Goal: Task Accomplishment & Management: Manage account settings

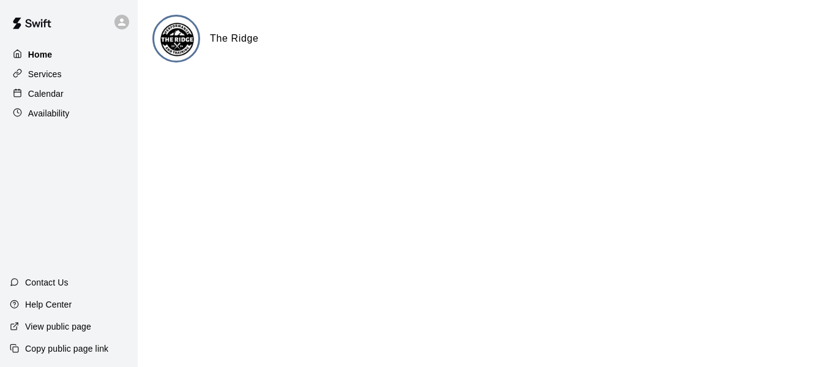
click at [40, 56] on p "Home" at bounding box center [40, 54] width 24 height 12
click at [45, 97] on p "Calendar" at bounding box center [46, 94] width 36 height 12
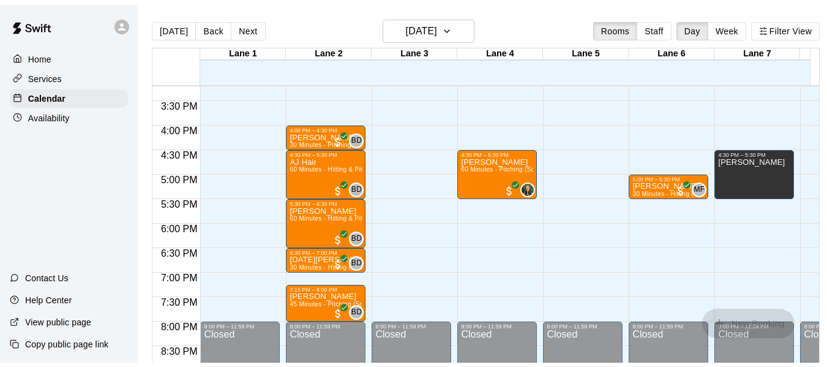
scroll to position [745, 0]
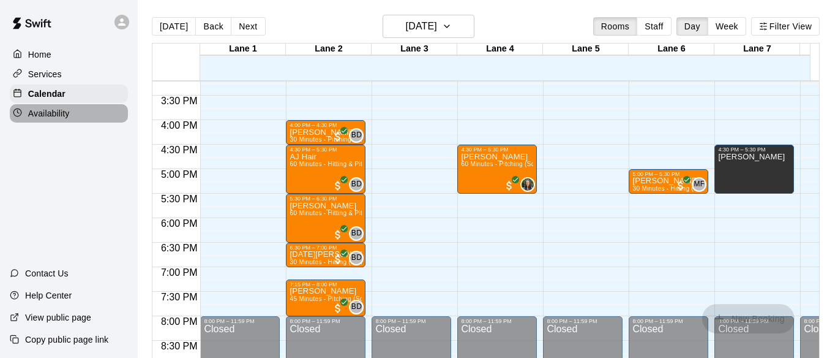
click at [56, 112] on p "Availability" at bounding box center [49, 113] width 42 height 12
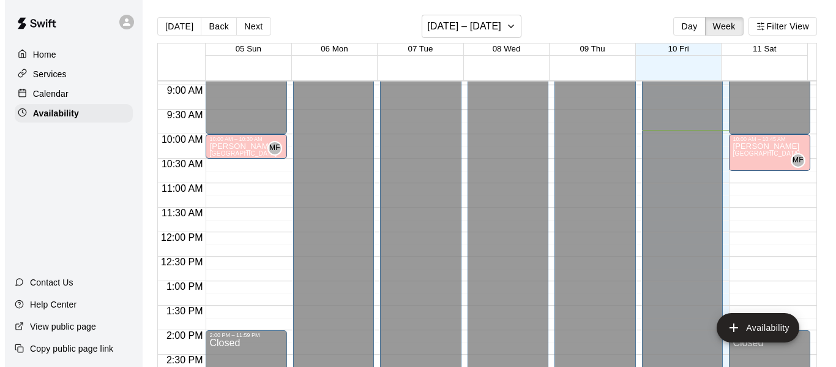
scroll to position [436, 0]
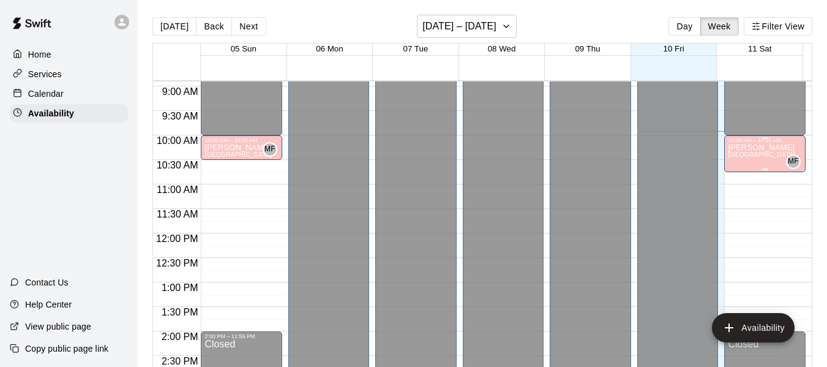
click at [738, 148] on p "[PERSON_NAME]" at bounding box center [761, 148] width 67 height 0
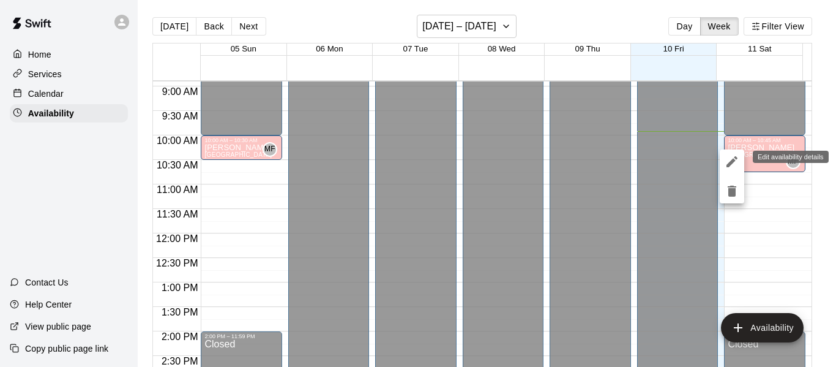
click at [732, 161] on icon "edit" at bounding box center [732, 161] width 11 height 11
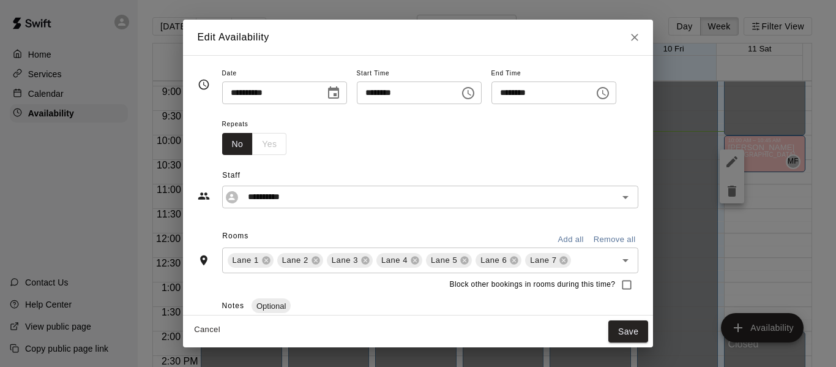
click at [610, 91] on icon "Choose time, selected time is 10:45 AM" at bounding box center [603, 93] width 15 height 15
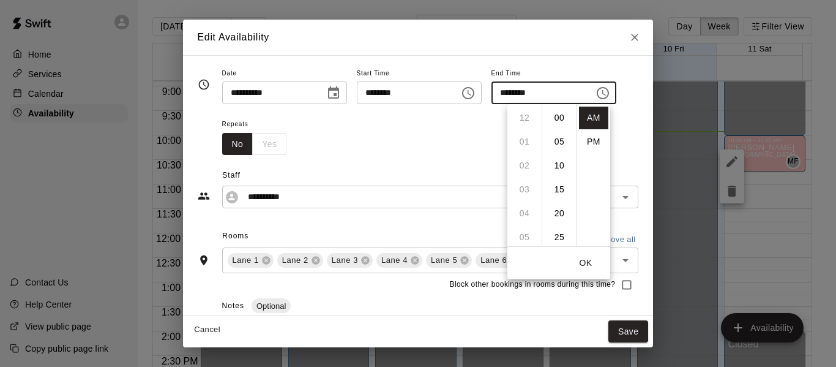
scroll to position [215, 0]
click at [591, 138] on li "PM" at bounding box center [593, 141] width 29 height 23
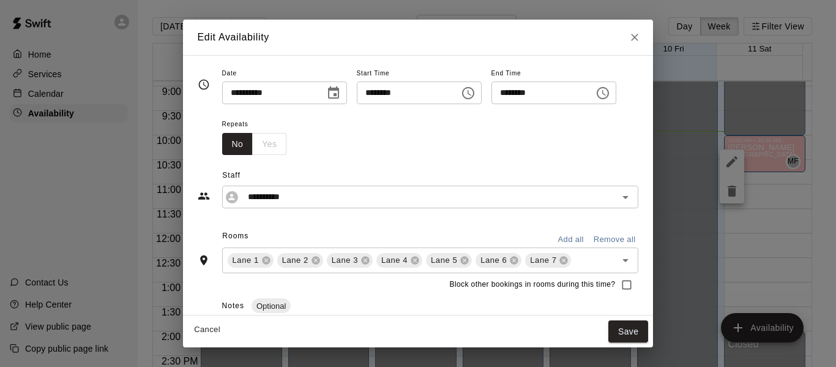
scroll to position [22, 0]
click at [606, 93] on icon "Choose time, selected time is 10:45 PM" at bounding box center [604, 93] width 4 height 6
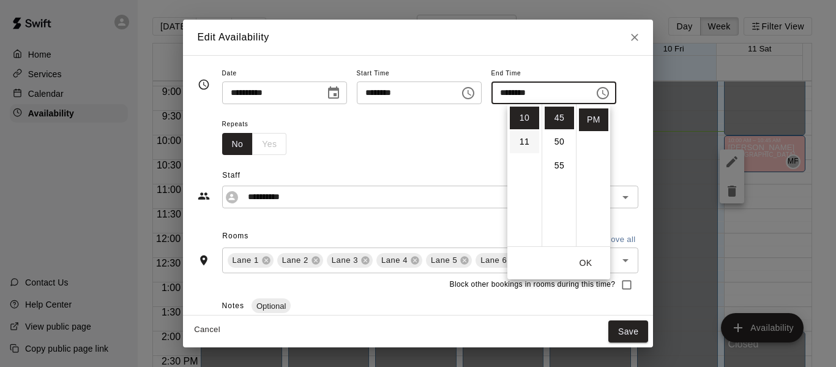
scroll to position [0, 0]
click at [523, 166] on li "02" at bounding box center [524, 165] width 29 height 23
click at [557, 113] on li "00" at bounding box center [559, 118] width 29 height 23
type input "********"
click at [584, 266] on button "OK" at bounding box center [585, 263] width 39 height 23
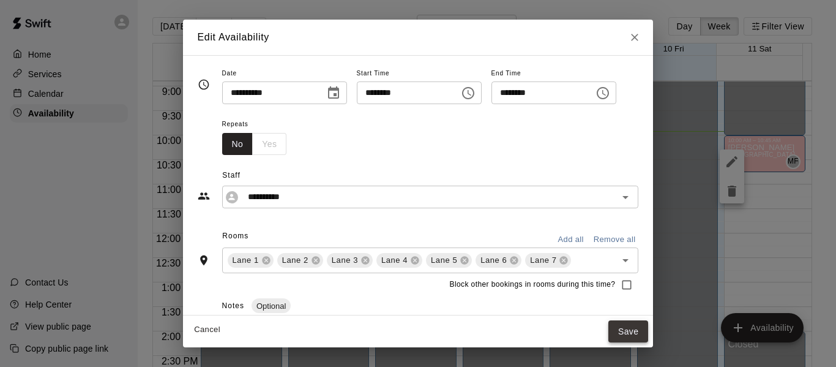
click at [649, 324] on button "Save" at bounding box center [629, 331] width 40 height 23
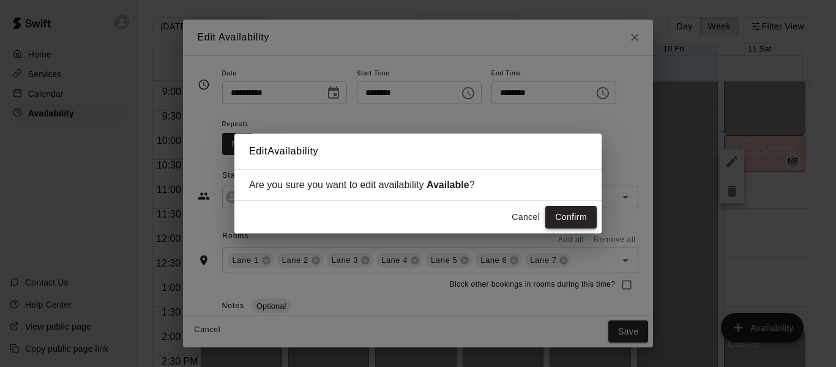
click at [575, 212] on button "Confirm" at bounding box center [570, 217] width 51 height 23
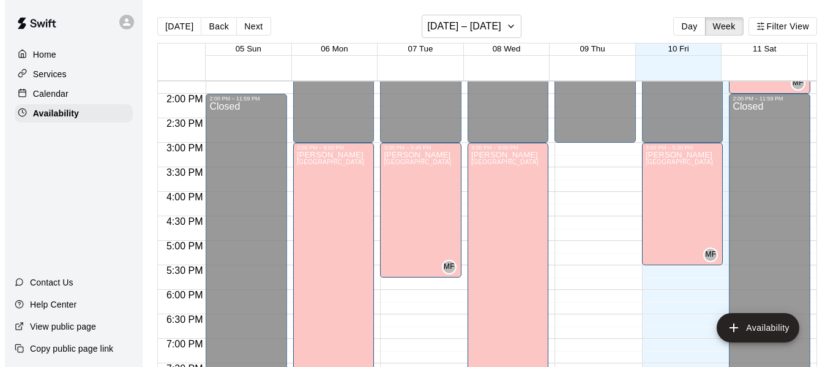
scroll to position [674, 0]
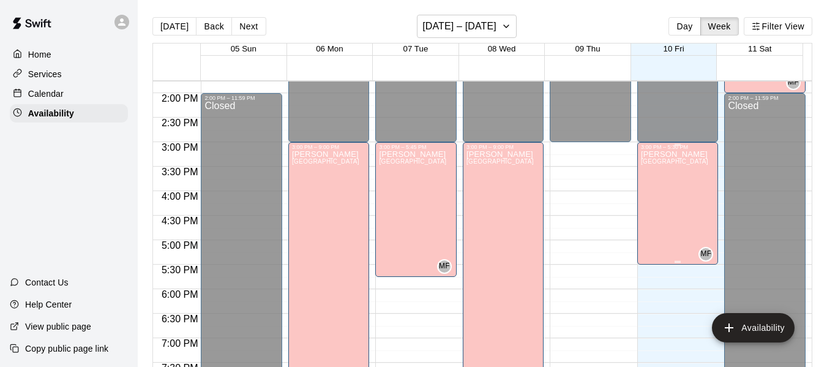
click at [659, 178] on div "[PERSON_NAME][GEOGRAPHIC_DATA][PERSON_NAME][PERSON_NAME][PERSON_NAME][PERSON_NA…" at bounding box center [674, 333] width 67 height 367
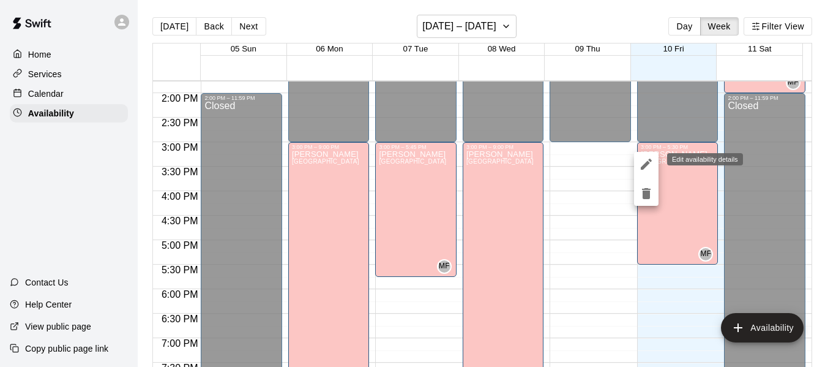
click at [645, 163] on icon "edit" at bounding box center [646, 164] width 15 height 15
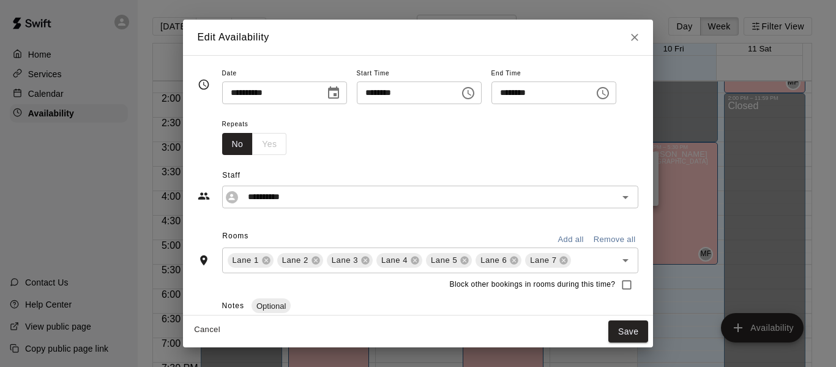
click at [610, 95] on icon "Choose time, selected time is 5:30 PM" at bounding box center [603, 93] width 15 height 15
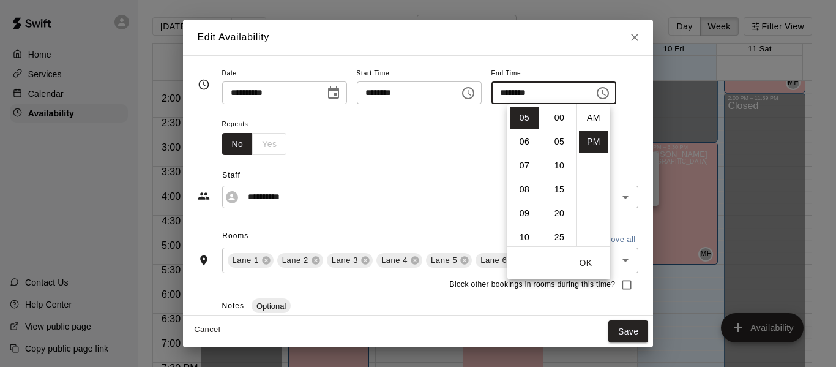
scroll to position [22, 0]
click at [528, 140] on li "06" at bounding box center [524, 141] width 29 height 23
click at [556, 143] on li "30" at bounding box center [559, 145] width 29 height 23
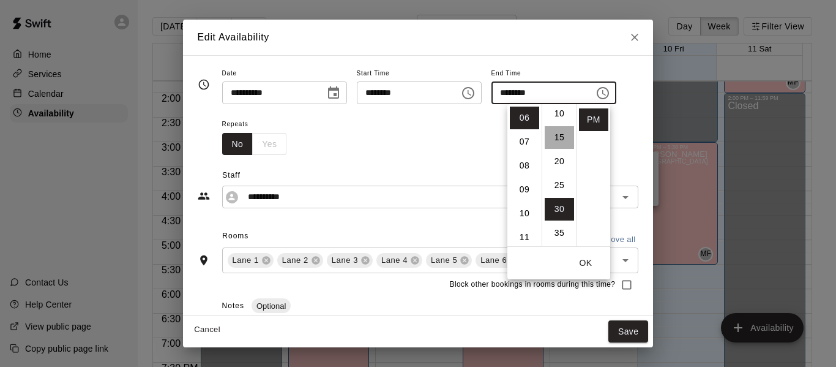
click at [557, 137] on li "15" at bounding box center [559, 137] width 29 height 23
type input "********"
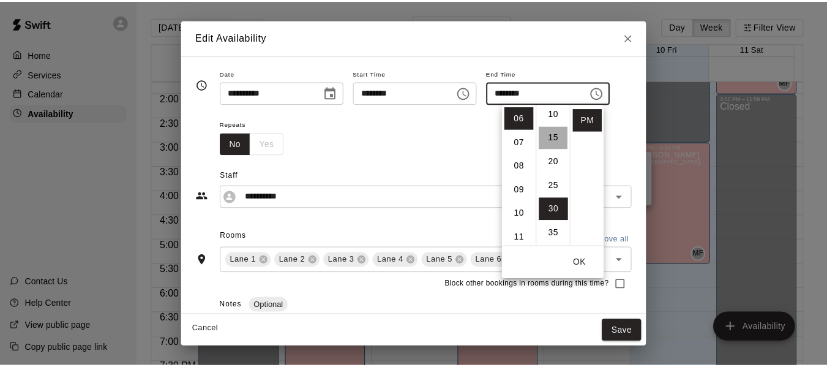
scroll to position [72, 0]
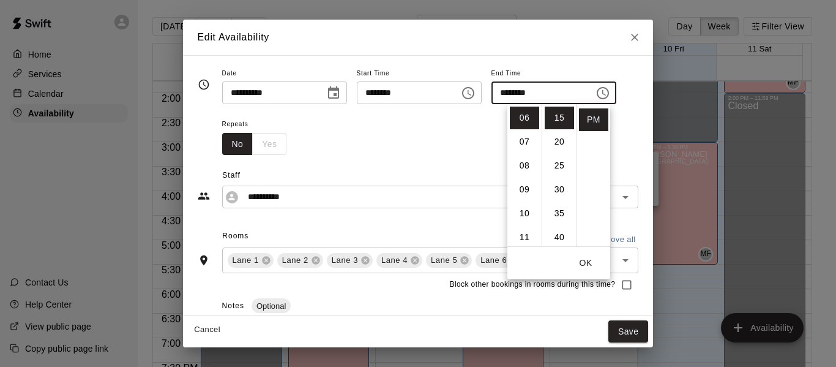
click at [587, 263] on button "OK" at bounding box center [585, 263] width 39 height 23
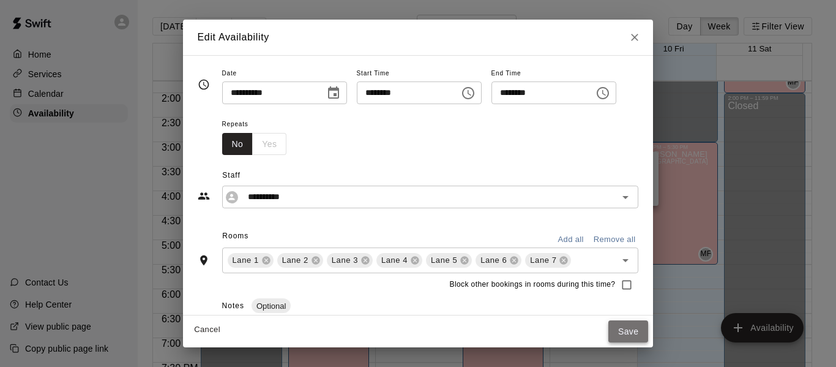
click at [646, 330] on button "Save" at bounding box center [629, 331] width 40 height 23
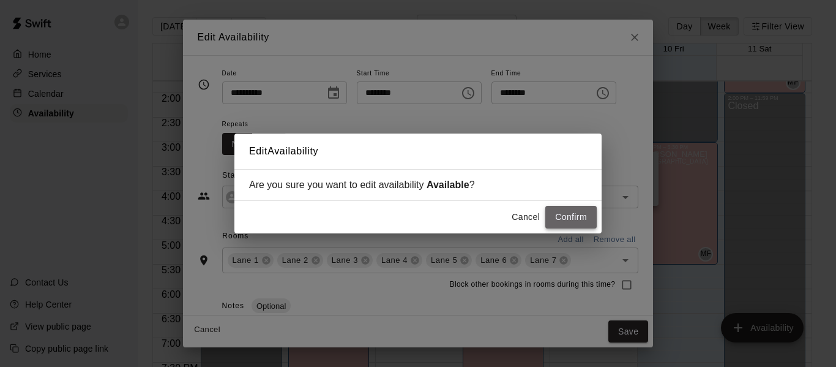
click at [574, 214] on button "Confirm" at bounding box center [570, 217] width 51 height 23
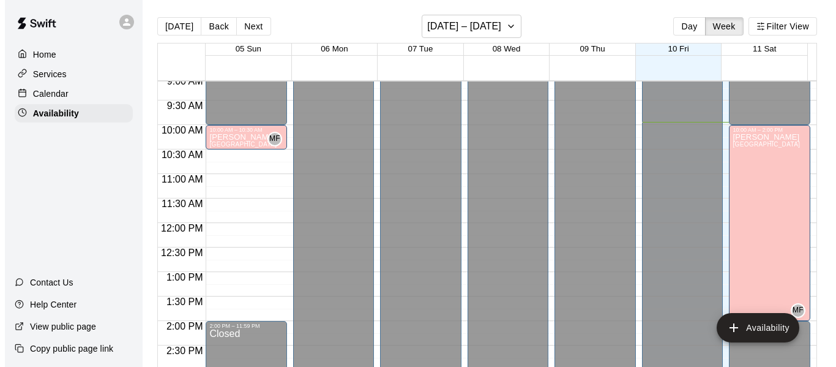
scroll to position [446, 0]
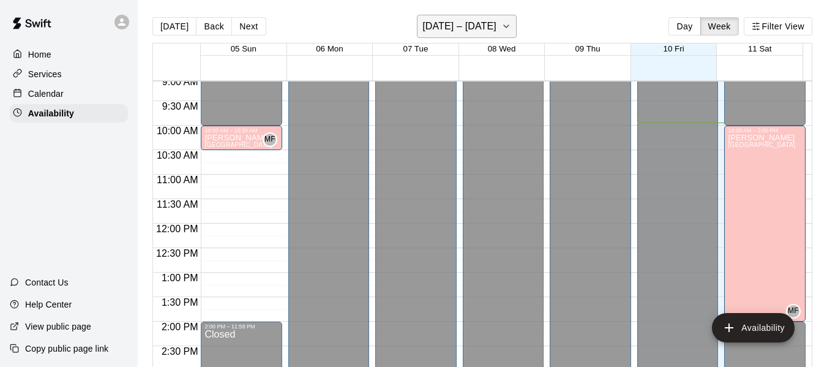
click at [503, 24] on icon "button" at bounding box center [506, 26] width 10 height 15
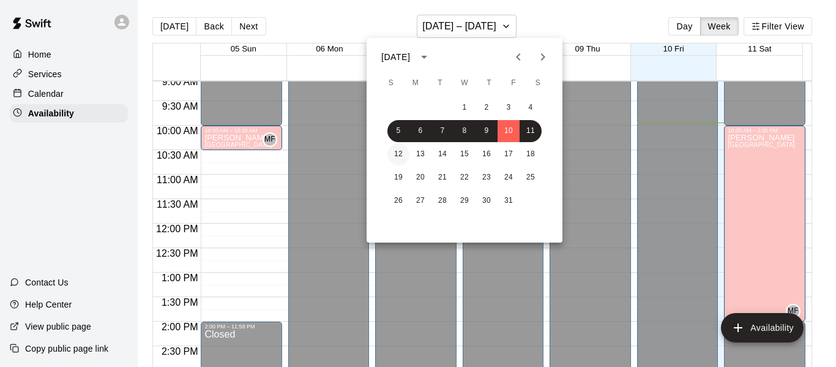
click at [399, 152] on button "12" at bounding box center [399, 154] width 22 height 22
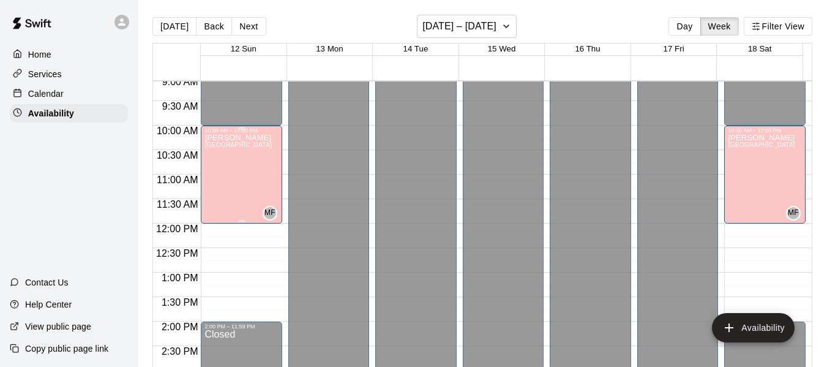
click at [227, 146] on span "[GEOGRAPHIC_DATA]" at bounding box center [237, 144] width 67 height 7
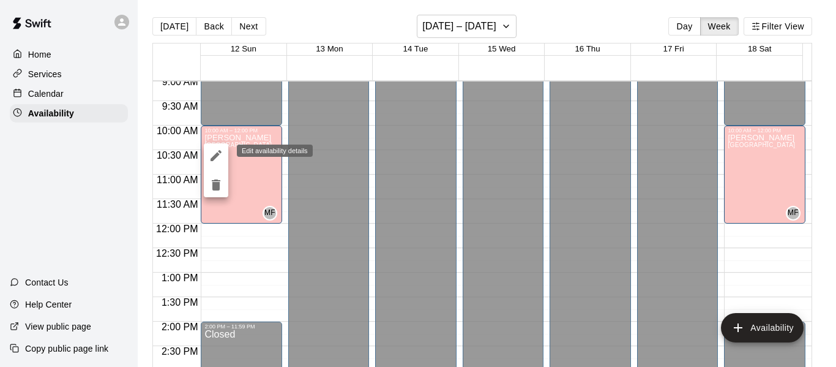
click at [214, 155] on icon "edit" at bounding box center [216, 155] width 15 height 15
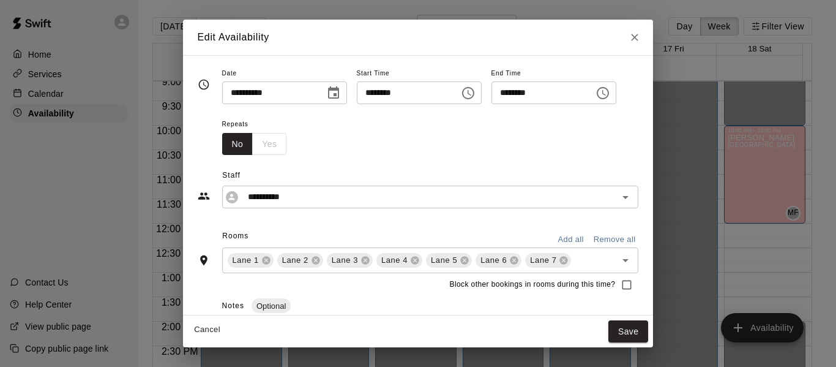
click at [609, 88] on icon "Choose time, selected time is 12:00 PM" at bounding box center [603, 93] width 12 height 12
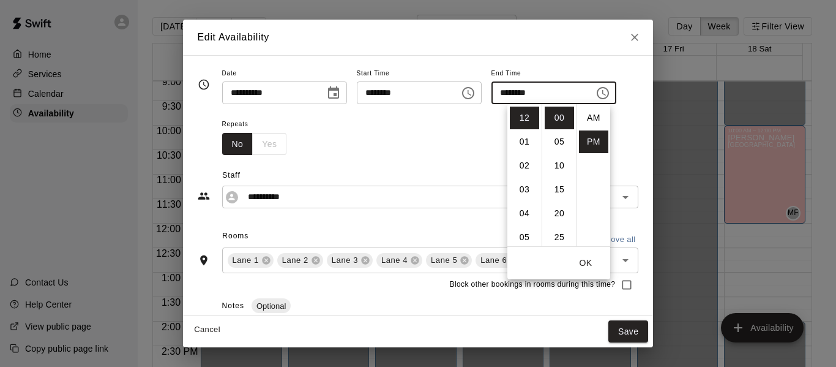
scroll to position [22, 0]
click at [523, 164] on li "02" at bounding box center [524, 165] width 29 height 23
type input "********"
click at [584, 261] on button "OK" at bounding box center [585, 263] width 39 height 23
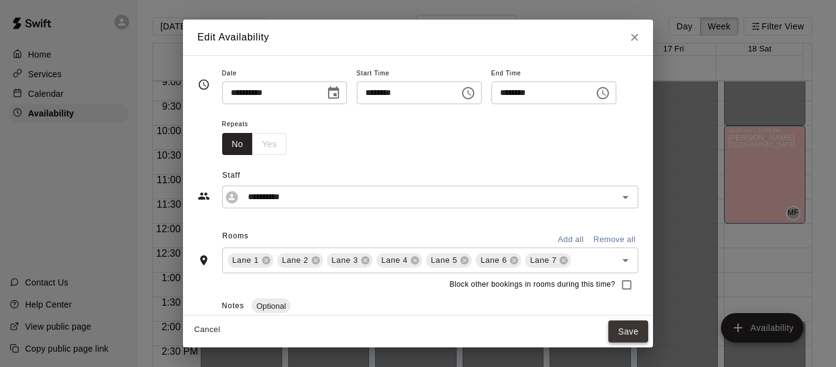
click at [648, 330] on button "Save" at bounding box center [629, 331] width 40 height 23
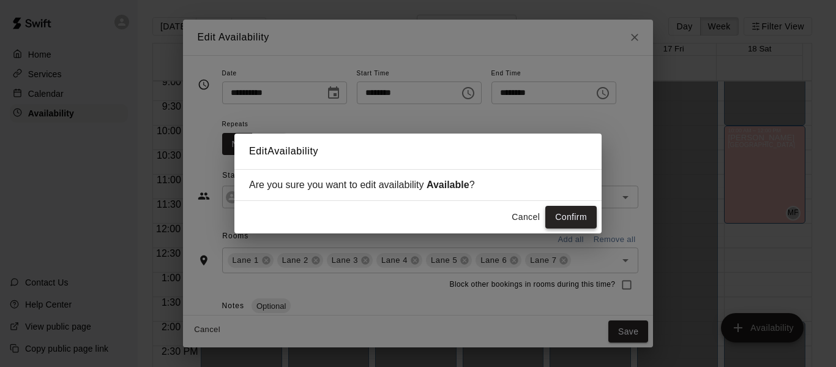
click at [572, 215] on button "Confirm" at bounding box center [570, 217] width 51 height 23
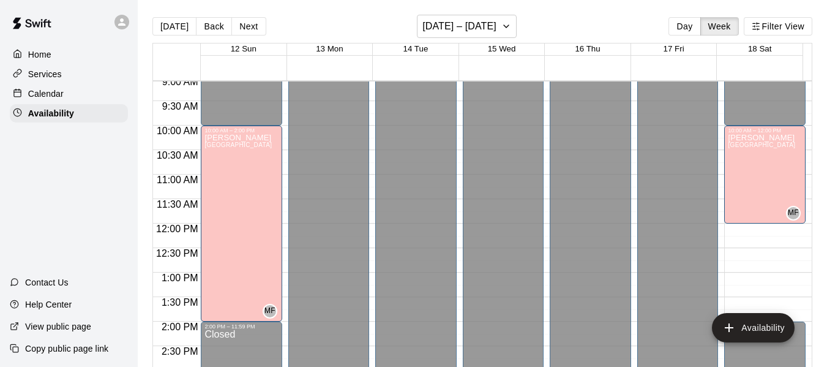
click at [40, 49] on p "Home" at bounding box center [39, 54] width 23 height 12
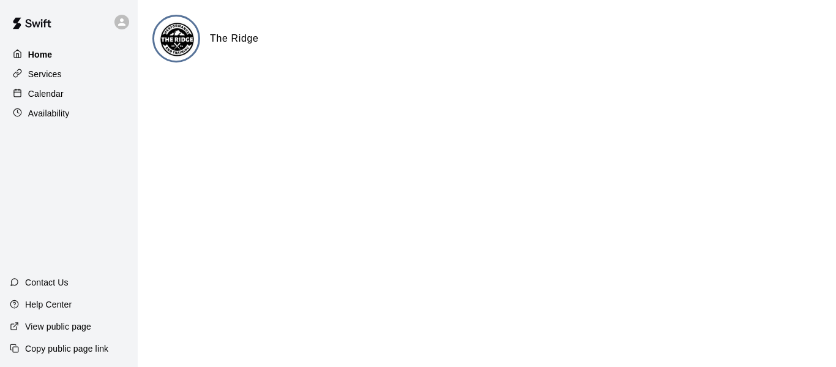
click at [39, 50] on p "Home" at bounding box center [40, 54] width 24 height 12
